Goal: Book appointment/travel/reservation

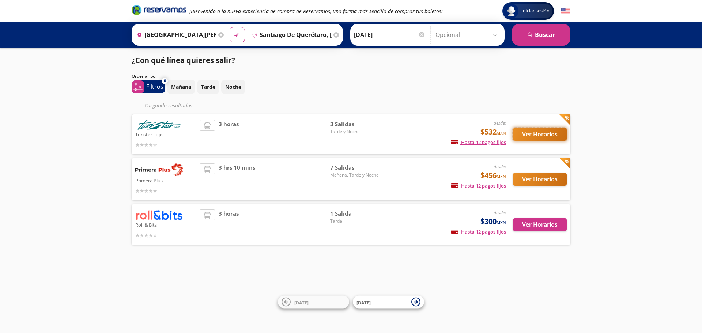
click at [530, 135] on button "Ver Horarios" at bounding box center [540, 134] width 54 height 13
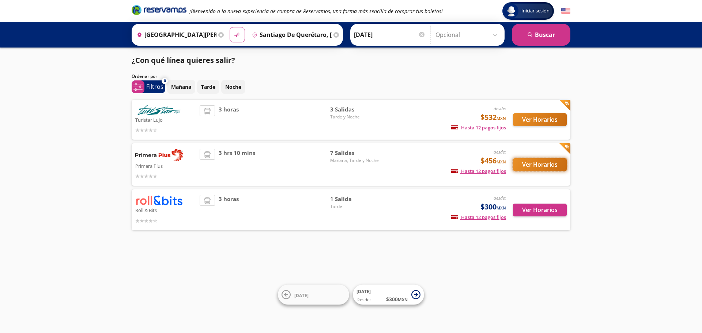
click at [524, 161] on button "Ver Horarios" at bounding box center [540, 164] width 54 height 13
